Goal: Task Accomplishment & Management: Manage account settings

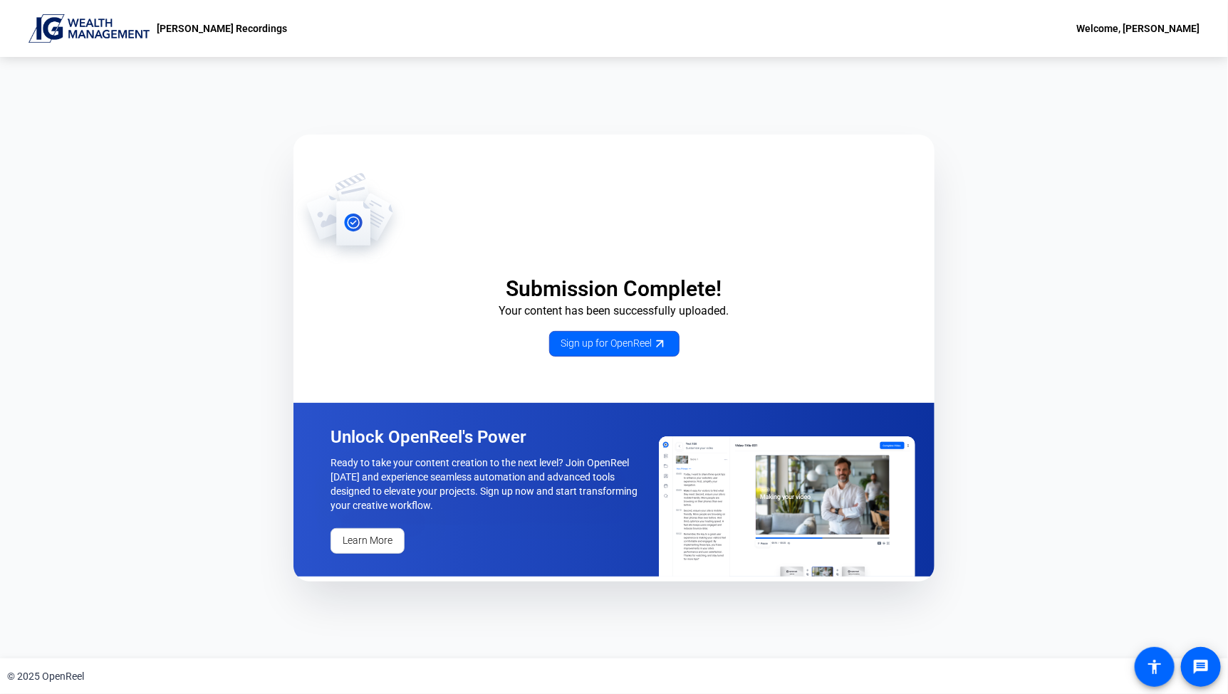
click at [206, 31] on p "[PERSON_NAME] Recordings" at bounding box center [222, 28] width 130 height 17
click at [113, 30] on img at bounding box center [88, 28] width 121 height 28
click at [1143, 28] on div "Welcome, [PERSON_NAME]" at bounding box center [1137, 28] width 123 height 17
click at [1099, 26] on div at bounding box center [614, 347] width 1228 height 694
click at [1168, 28] on div "Welcome, [PERSON_NAME]" at bounding box center [1137, 28] width 123 height 17
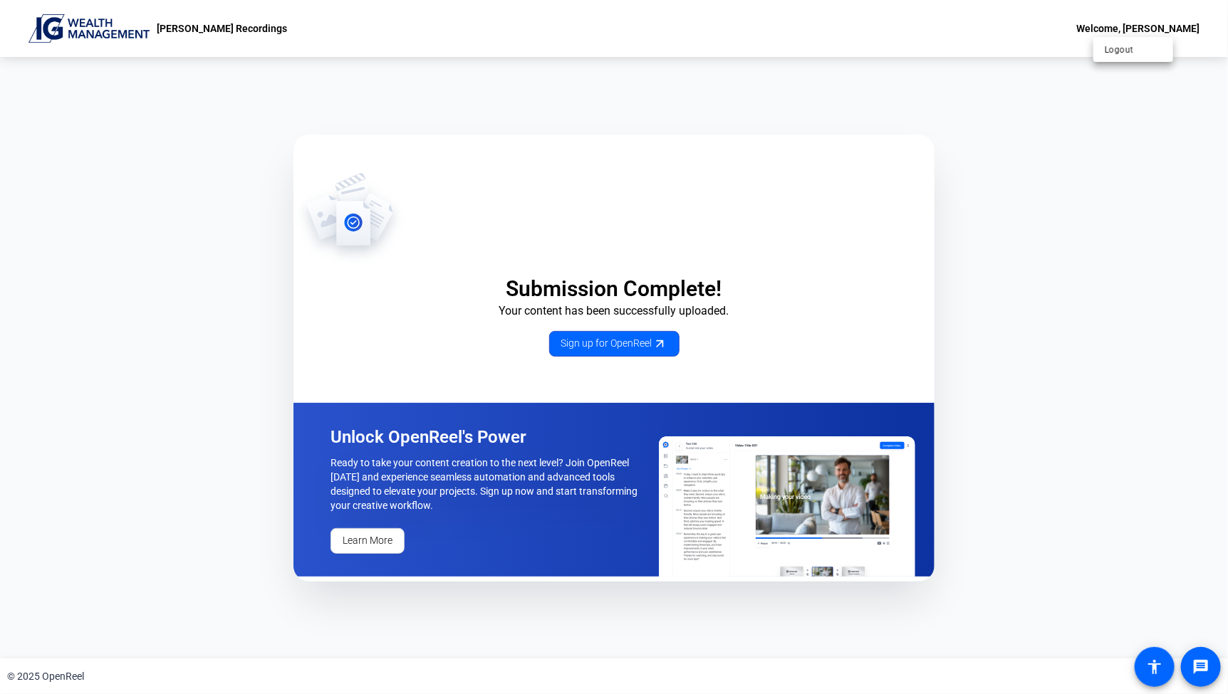
click at [1188, 30] on div at bounding box center [614, 347] width 1228 height 694
click at [1221, 68] on div "Submission Complete! Your content has been successfully uploaded. Sign up for O…" at bounding box center [614, 358] width 1228 height 602
click at [65, 673] on div "© 2025 OpenReel" at bounding box center [45, 676] width 77 height 15
click at [1151, 663] on mat-icon "accessibility" at bounding box center [1154, 667] width 17 height 17
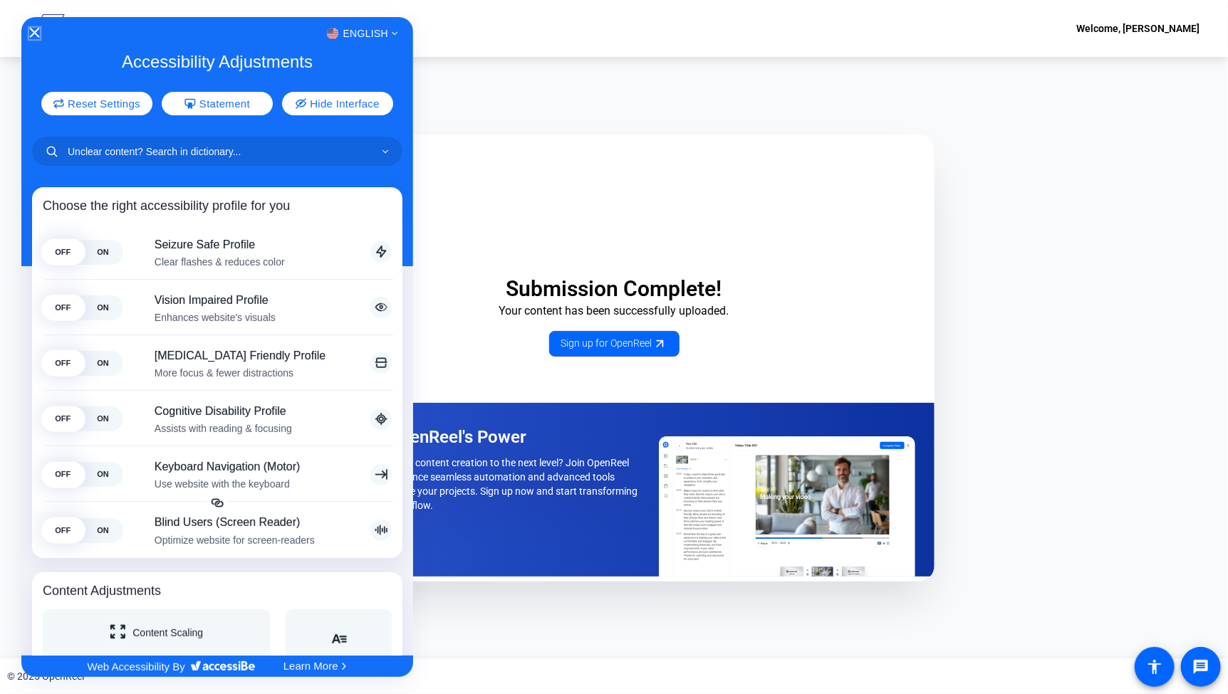
click at [38, 31] on icon "Close Accessibility Interface" at bounding box center [34, 33] width 10 height 10
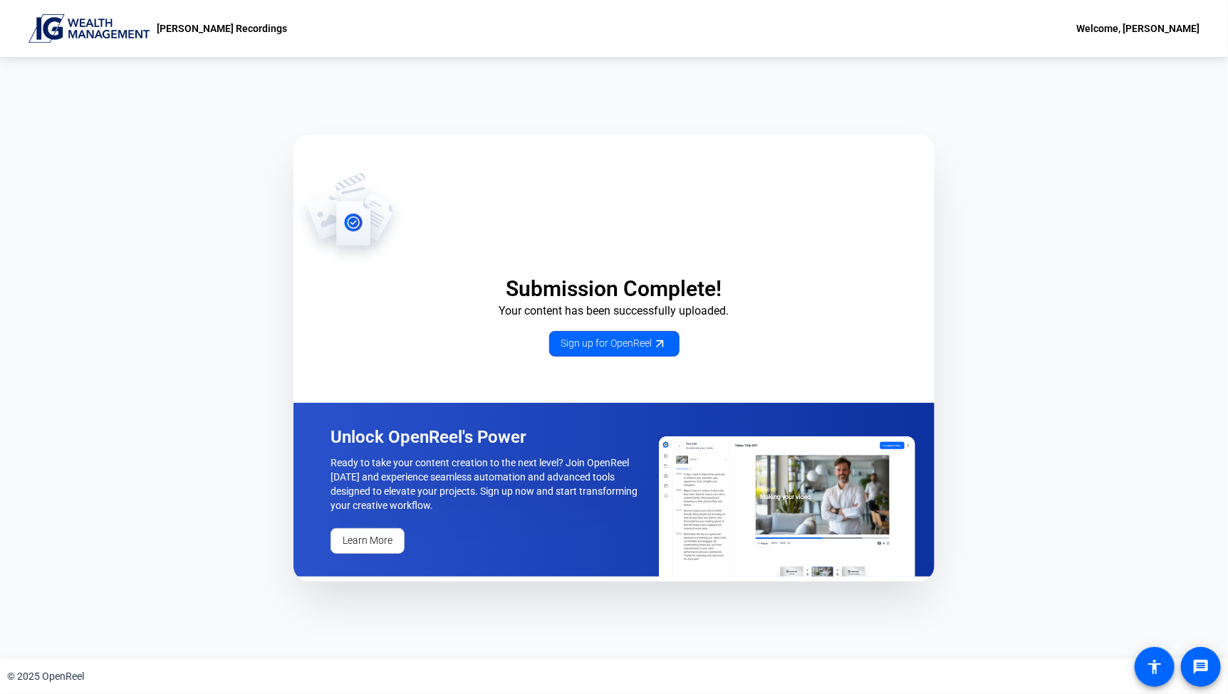
click at [51, 22] on img at bounding box center [88, 28] width 121 height 28
click at [182, 28] on p "Ashish Utarid Recordings" at bounding box center [222, 28] width 130 height 17
drag, startPoint x: 239, startPoint y: 26, endPoint x: 272, endPoint y: 30, distance: 32.9
click at [272, 30] on div "Ashish Utarid Recordings Welcome, Ashish Utarid" at bounding box center [614, 28] width 1228 height 57
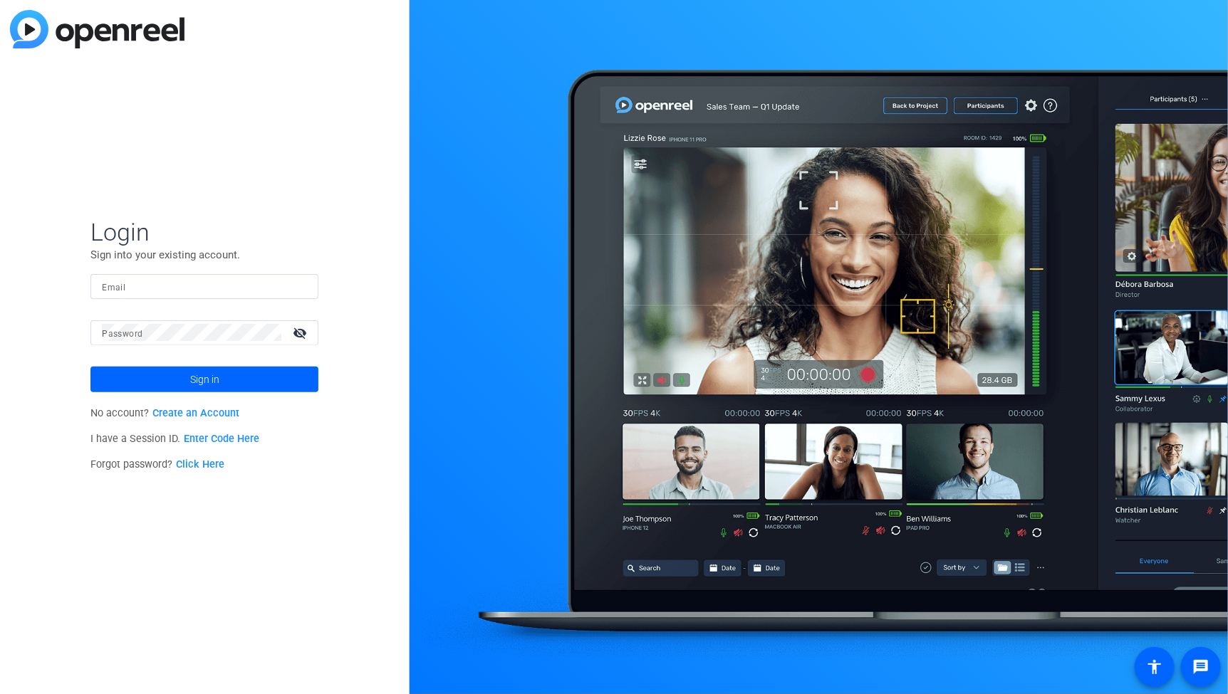
click at [210, 288] on input "Email" at bounding box center [204, 286] width 205 height 17
click at [91, 280] on div "Email" at bounding box center [204, 286] width 228 height 25
click at [293, 511] on div "Login Sign into your existing account. Email Password visibility_off Sign in No…" at bounding box center [204, 347] width 409 height 694
click at [151, 89] on div "Login Sign into your existing account. Email Password visibility_off Sign in No…" at bounding box center [204, 347] width 409 height 694
click at [132, 36] on img at bounding box center [97, 29] width 174 height 38
